Goal: Obtain resource: Download file/media

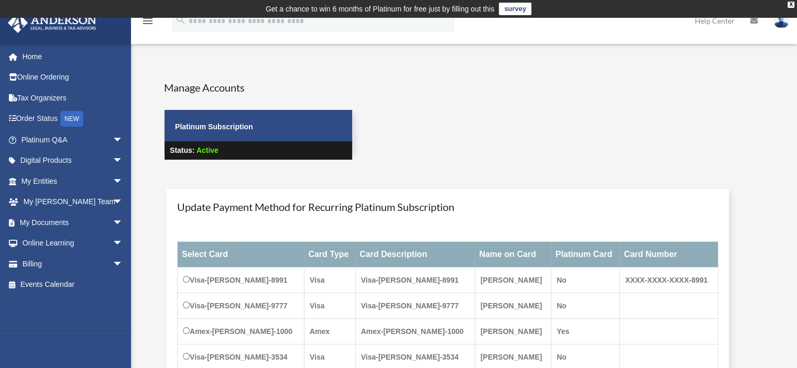
click at [54, 177] on link "My Entities arrow_drop_down" at bounding box center [72, 181] width 131 height 21
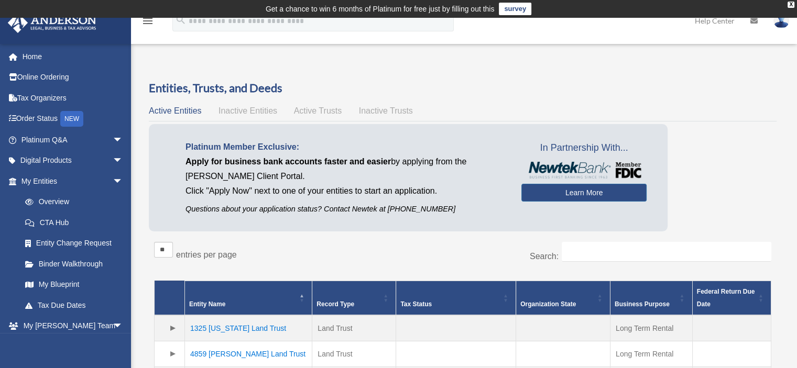
scroll to position [192, 0]
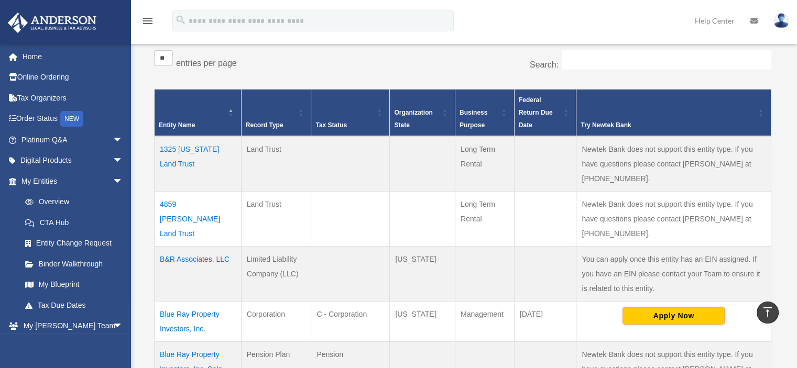
click at [192, 148] on td "1325 California Land Trust" at bounding box center [198, 164] width 87 height 56
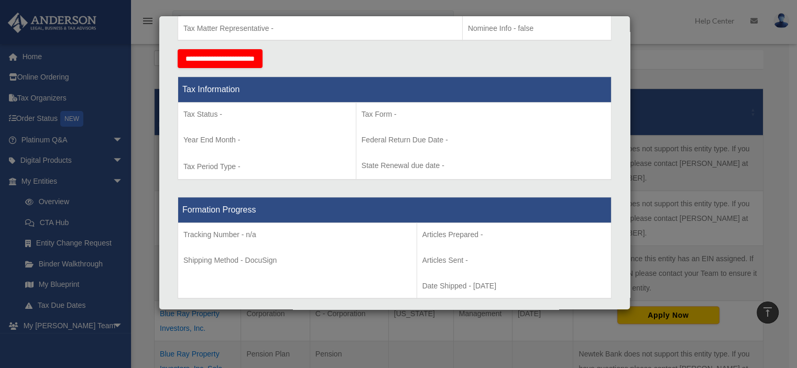
scroll to position [576, 0]
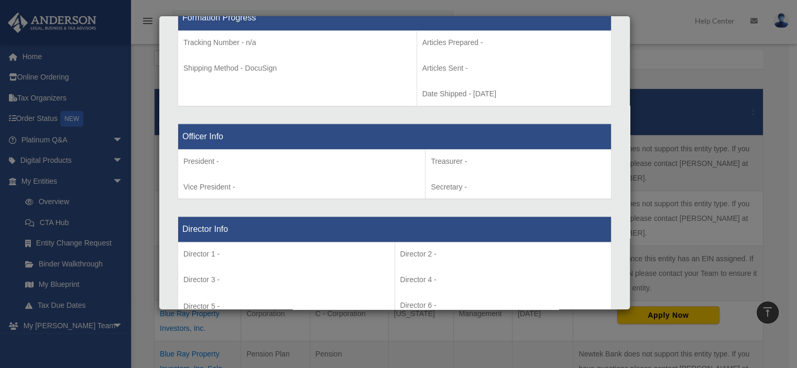
click at [152, 269] on div "Details × Articles Sent Organizational Date" at bounding box center [398, 184] width 797 height 368
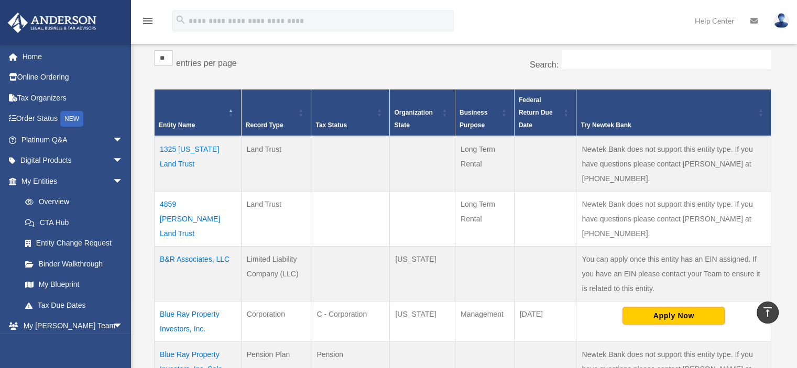
scroll to position [88, 0]
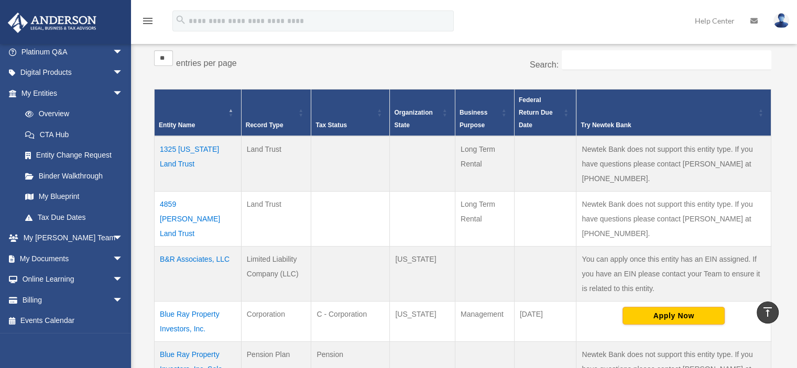
click at [113, 257] on span "arrow_drop_down" at bounding box center [123, 258] width 21 height 21
click at [45, 278] on link "Box" at bounding box center [77, 279] width 124 height 21
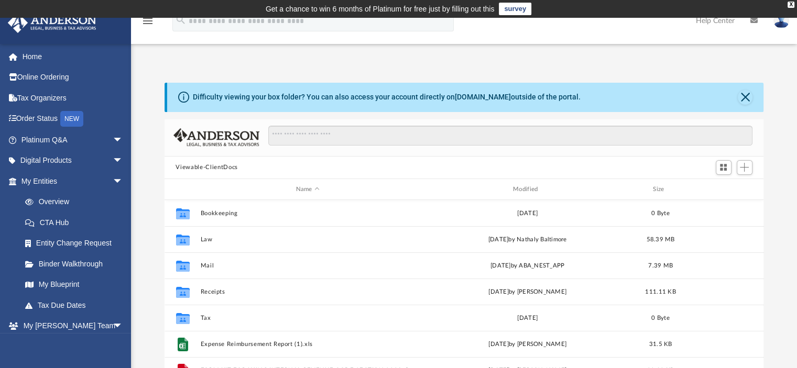
scroll to position [230, 591]
click at [207, 240] on button "Law" at bounding box center [307, 239] width 215 height 7
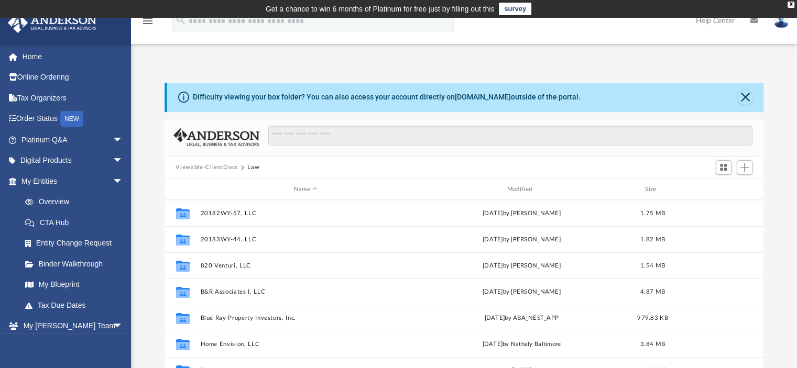
scroll to position [149, 0]
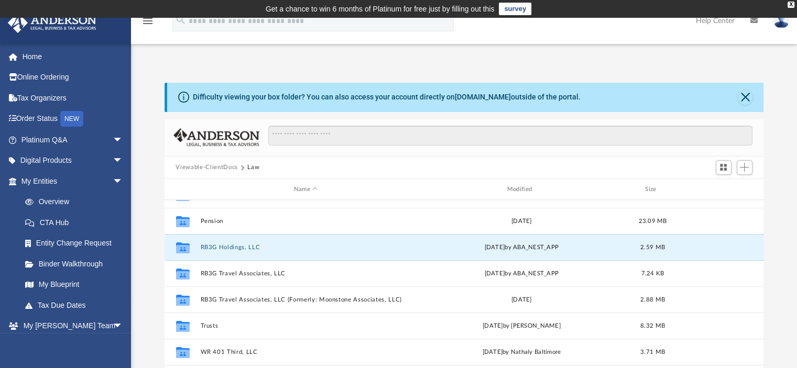
click at [233, 246] on button "RB3G Holdings, LLC" at bounding box center [305, 247] width 211 height 7
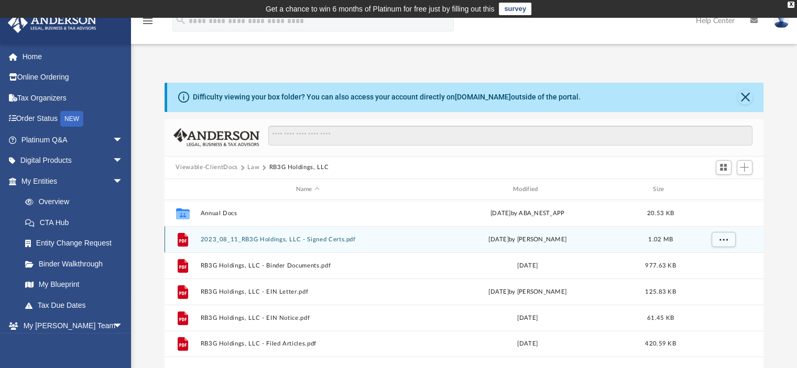
scroll to position [0, 0]
click at [231, 246] on div "File 2023_08_11_RB3G Holdings, LLC - Signed Certs.pdf [DATE] by [PERSON_NAME] 1…" at bounding box center [463, 239] width 599 height 26
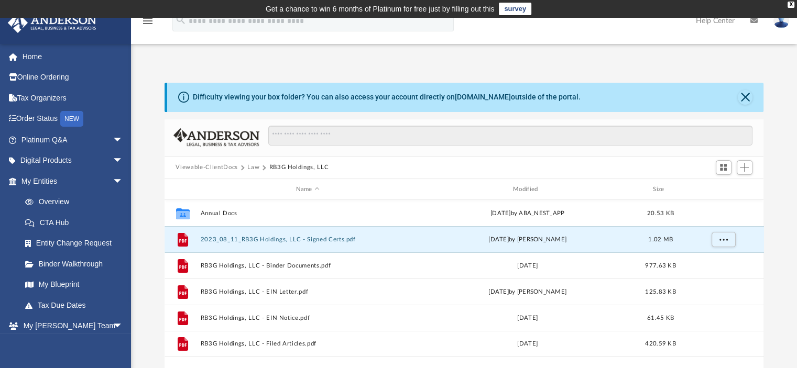
click at [252, 236] on button "2023_08_11_RB3G Holdings, LLC - Signed Certs.pdf" at bounding box center [307, 239] width 215 height 7
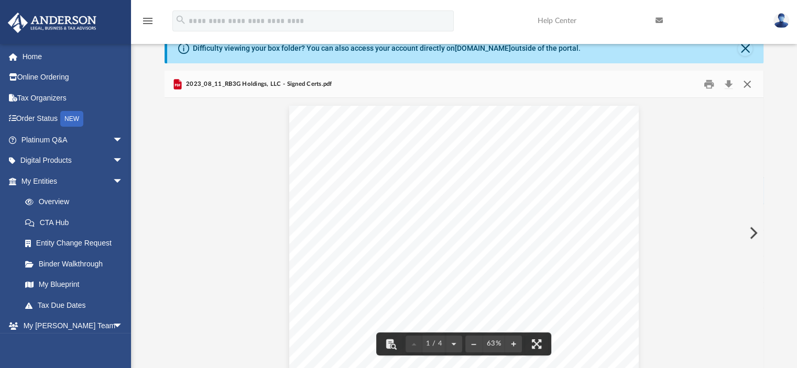
click at [746, 80] on button "Close" at bounding box center [747, 84] width 19 height 16
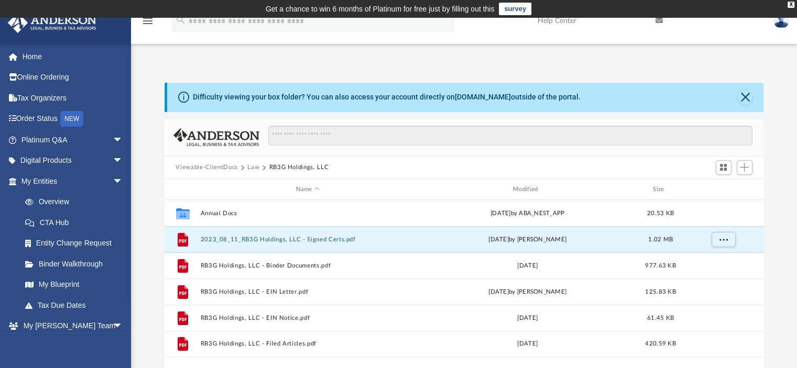
click at [252, 163] on button "Law" at bounding box center [253, 167] width 12 height 9
click at [252, 167] on button "Law" at bounding box center [253, 167] width 12 height 9
click at [226, 165] on button "Viewable-ClientDocs" at bounding box center [206, 167] width 62 height 9
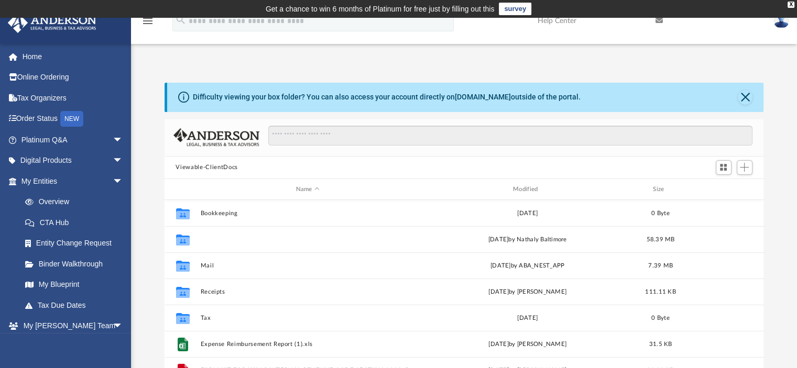
click at [209, 238] on button "Law" at bounding box center [307, 239] width 215 height 7
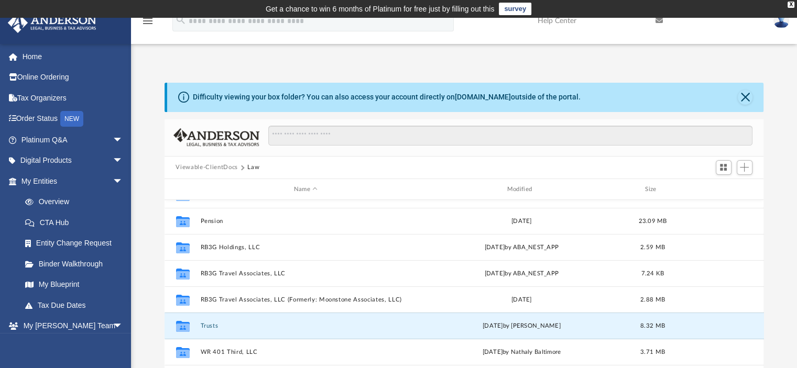
click at [211, 324] on button "Trusts" at bounding box center [305, 326] width 211 height 7
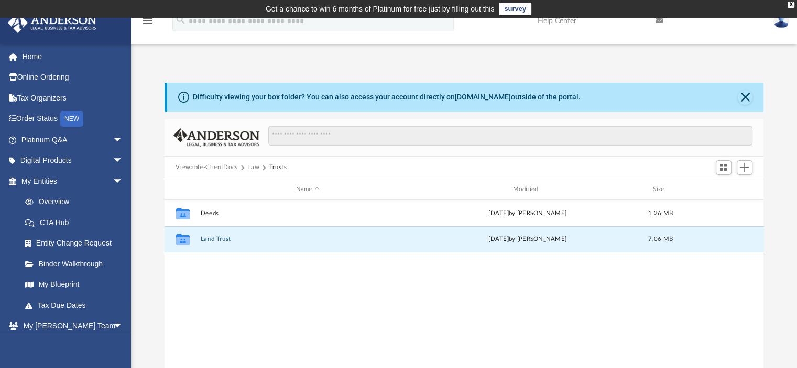
click at [214, 243] on button "Land Trust" at bounding box center [307, 239] width 215 height 7
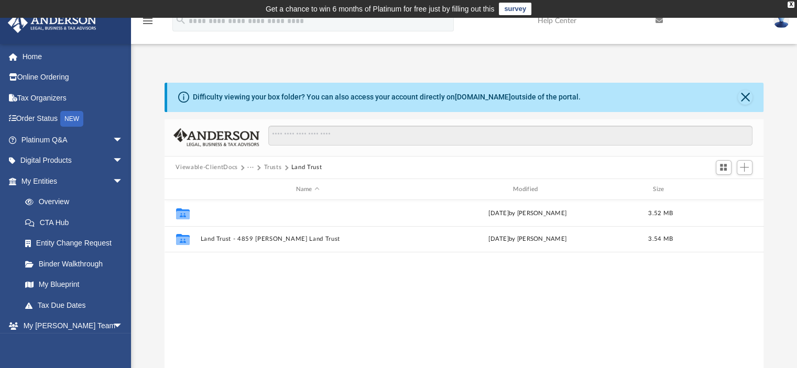
click at [264, 211] on button "Land Trust - 1325 [US_STATE] Land Trust" at bounding box center [307, 213] width 215 height 7
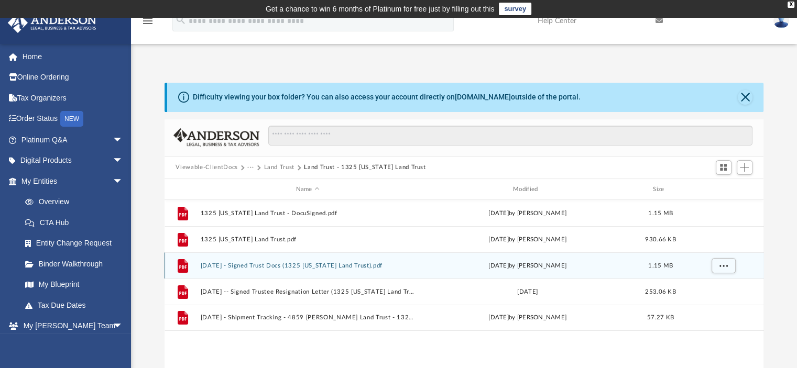
click at [269, 261] on div "File [DATE] - Signed Trust Docs (1325 [US_STATE] Land Trust).pdf [DATE] by [PER…" at bounding box center [463, 265] width 599 height 26
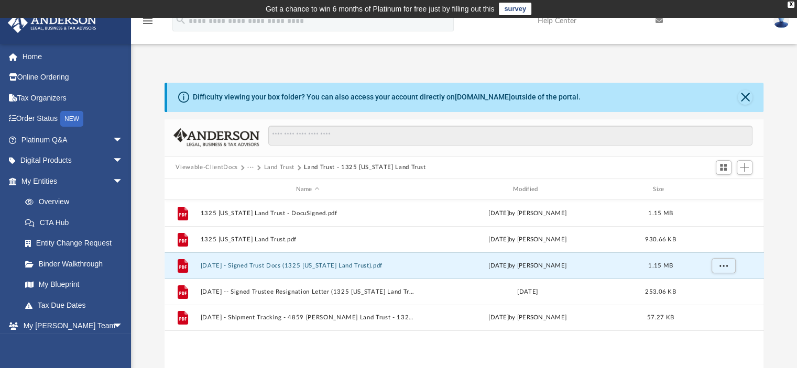
click at [261, 266] on button "[DATE] - Signed Trust Docs (1325 [US_STATE] Land Trust).pdf" at bounding box center [307, 265] width 215 height 7
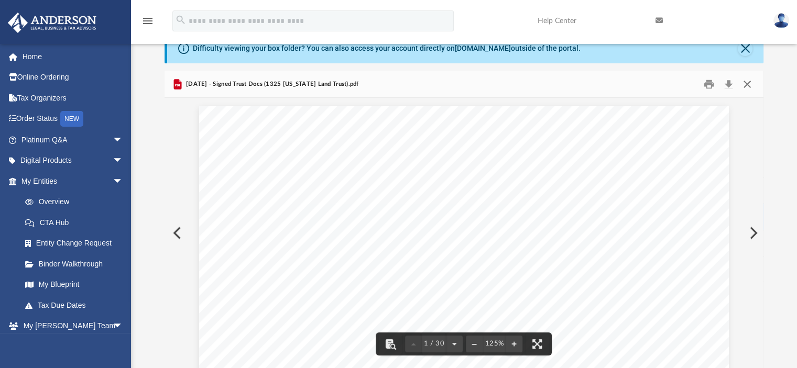
click at [751, 81] on button "Close" at bounding box center [747, 84] width 19 height 16
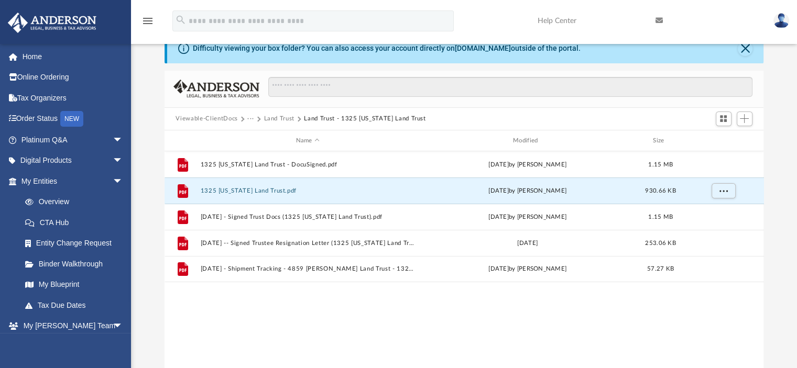
click at [276, 189] on button "1325 [US_STATE] Land Trust.pdf" at bounding box center [307, 191] width 215 height 7
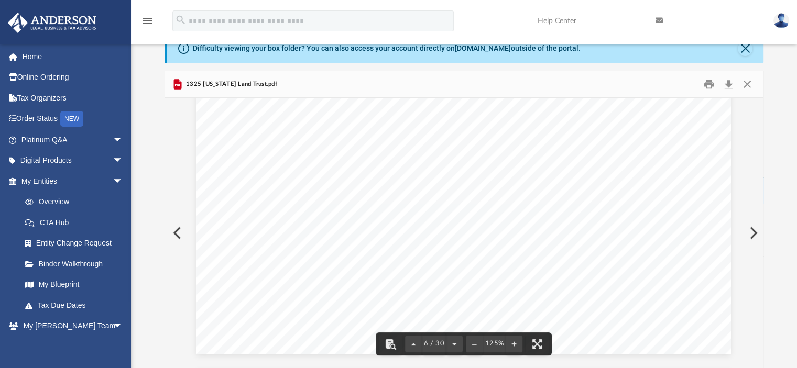
scroll to position [4033, 0]
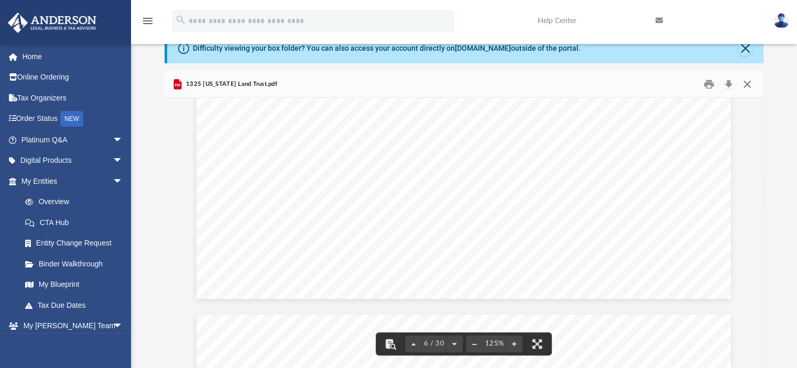
click at [748, 79] on button "Close" at bounding box center [747, 84] width 19 height 16
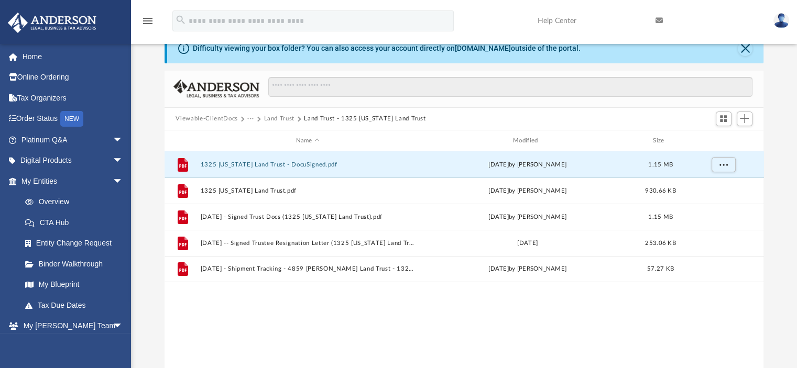
click at [270, 163] on button "1325 [US_STATE] Land Trust - DocuSigned.pdf" at bounding box center [307, 164] width 215 height 7
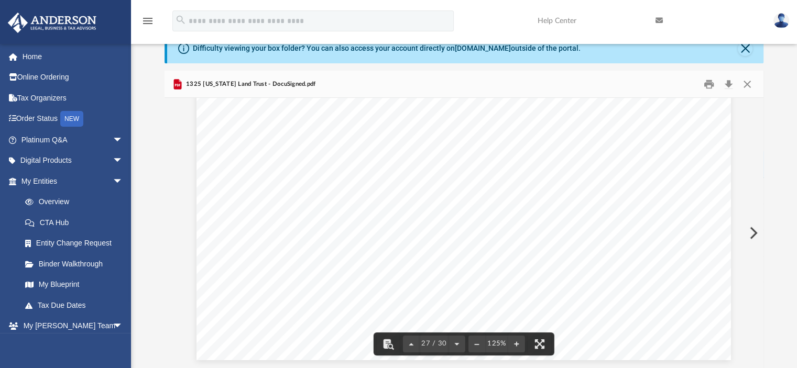
scroll to position [19399, 0]
click at [746, 83] on button "Close" at bounding box center [747, 84] width 19 height 16
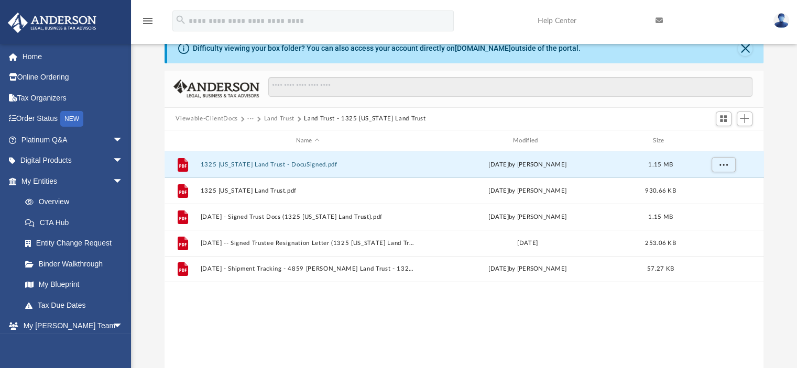
click at [261, 165] on button "1325 [US_STATE] Land Trust - DocuSigned.pdf" at bounding box center [307, 164] width 215 height 7
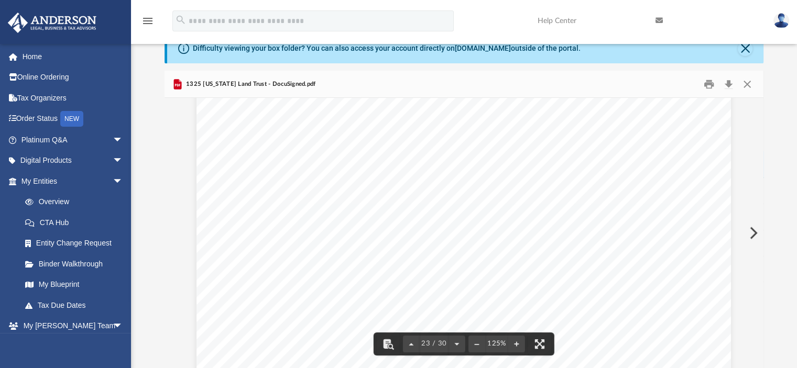
scroll to position [16059, 0]
drag, startPoint x: 770, startPoint y: 243, endPoint x: 761, endPoint y: 260, distance: 20.2
click at [753, 174] on div "Difficulty viewing your box folder? You can also access your account directly o…" at bounding box center [464, 201] width 666 height 335
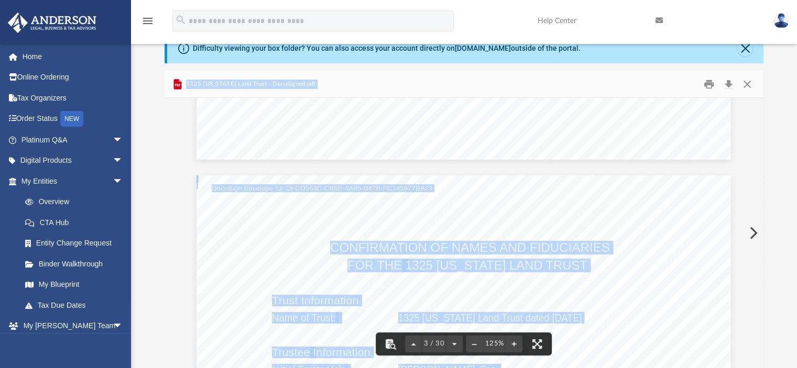
click at [356, 260] on span "FOR THE" at bounding box center [374, 266] width 54 height 12
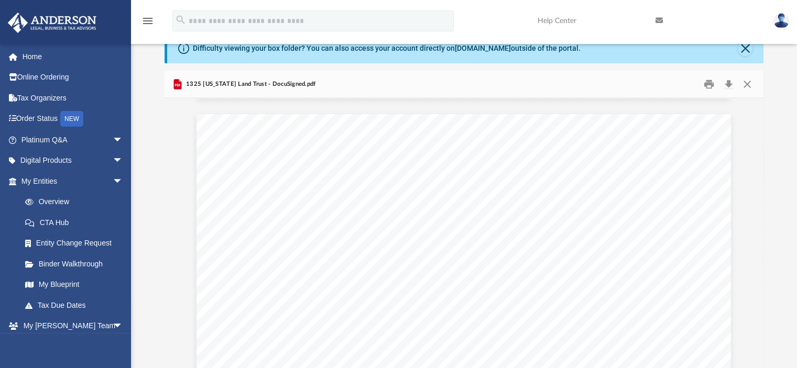
scroll to position [2305, 0]
